Goal: Information Seeking & Learning: Learn about a topic

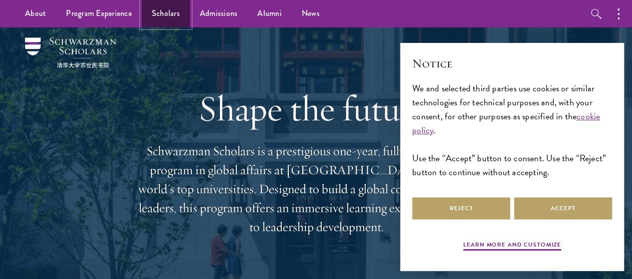
click at [171, 13] on link "Scholars" at bounding box center [166, 13] width 48 height 27
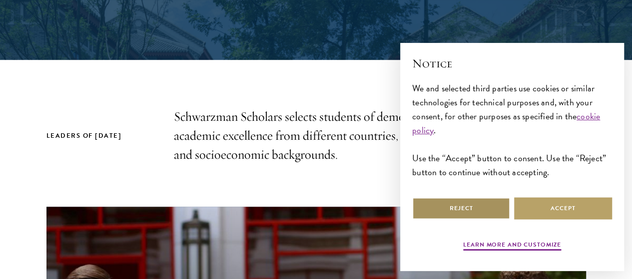
click at [436, 205] on button "Reject" at bounding box center [461, 208] width 98 height 22
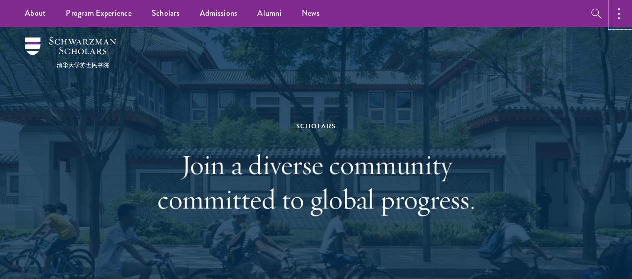
click at [617, 18] on button "button" at bounding box center [621, 13] width 22 height 27
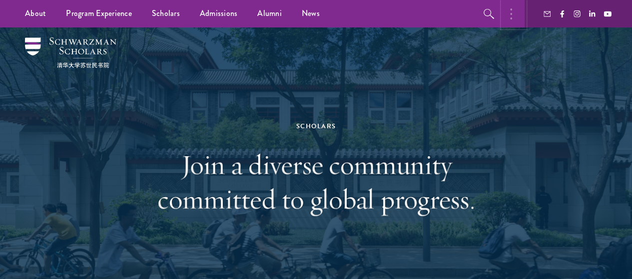
click at [511, 19] on button "button" at bounding box center [514, 13] width 22 height 27
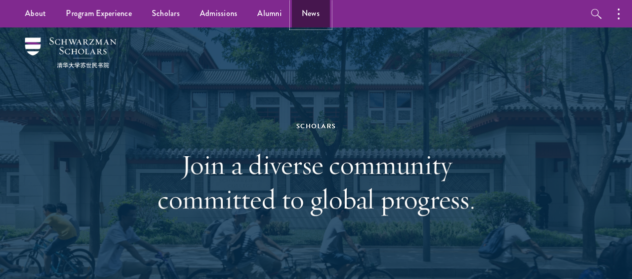
click at [308, 13] on link "News" at bounding box center [311, 13] width 38 height 27
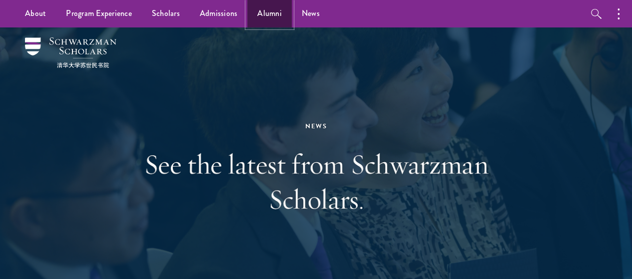
click at [275, 14] on link "Alumni" at bounding box center [269, 13] width 44 height 27
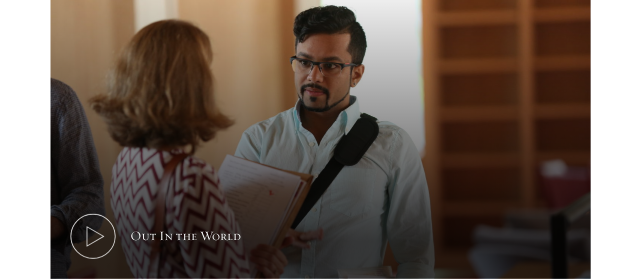
scroll to position [600, 0]
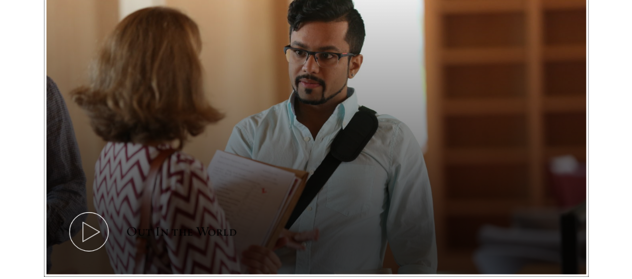
click at [111, 209] on icon at bounding box center [88, 231] width 45 height 45
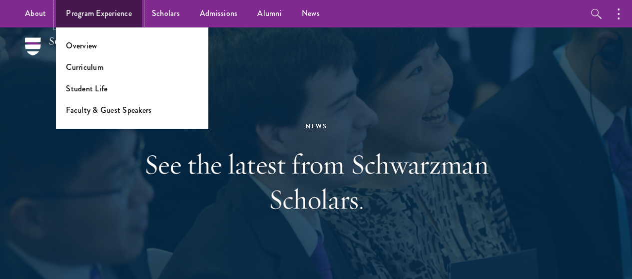
click at [118, 15] on link "Program Experience" at bounding box center [99, 13] width 86 height 27
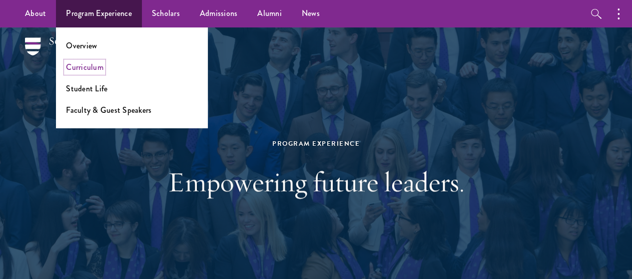
click at [77, 69] on link "Curriculum" at bounding box center [84, 66] width 37 height 11
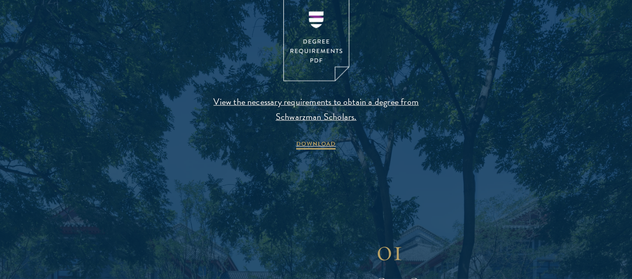
scroll to position [1149, 0]
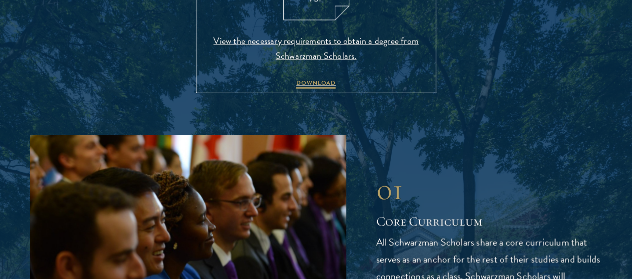
click at [316, 90] on span "DOWNLOAD" at bounding box center [315, 84] width 39 height 12
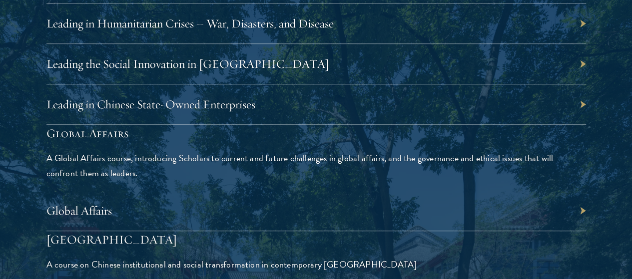
scroll to position [2249, 0]
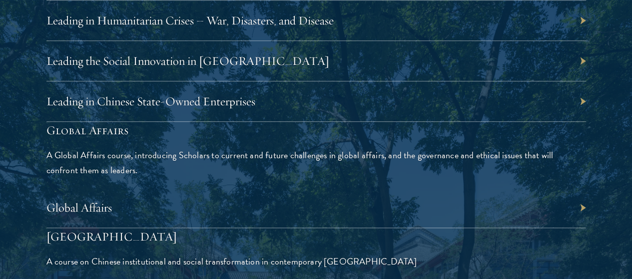
click at [544, 188] on div "Global Affairs" at bounding box center [316, 208] width 540 height 40
click at [112, 200] on link "Global Affairs" at bounding box center [78, 207] width 65 height 15
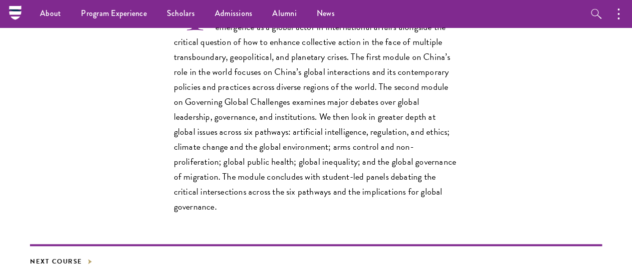
scroll to position [300, 0]
